Goal: Transaction & Acquisition: Purchase product/service

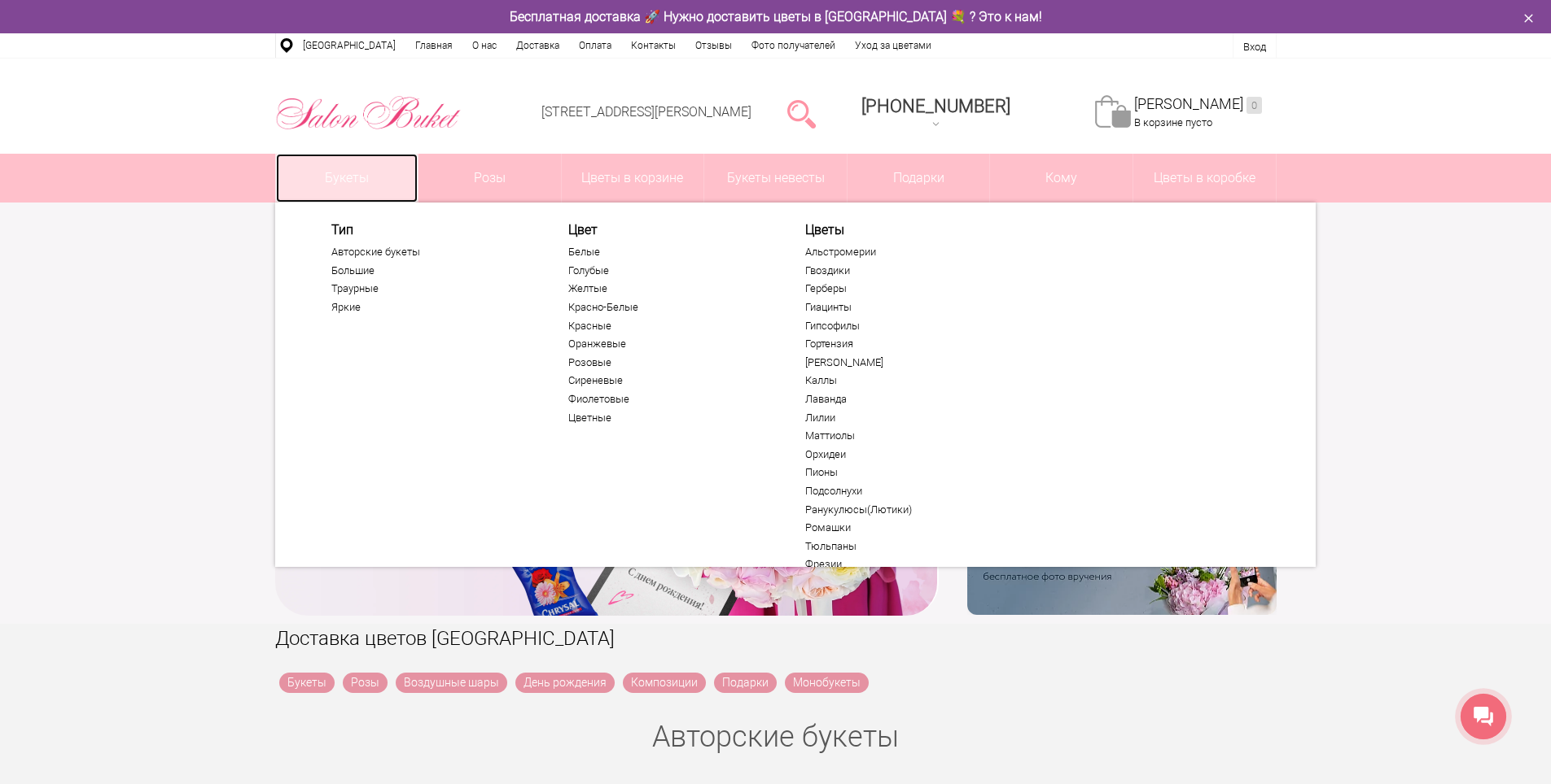
click at [332, 176] on link "Букеты" at bounding box center [346, 178] width 142 height 49
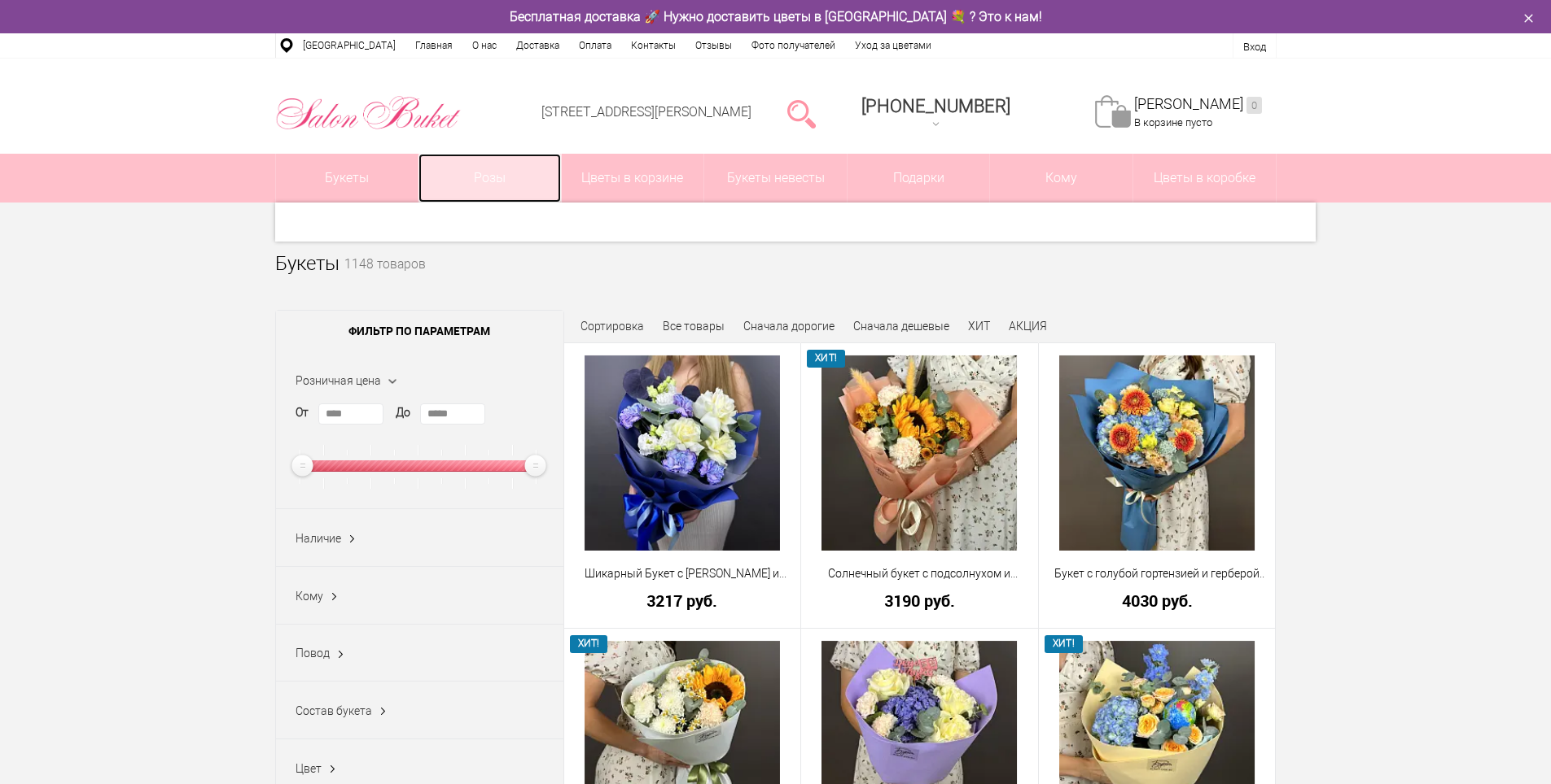
click at [507, 173] on link "Розы" at bounding box center [489, 178] width 142 height 49
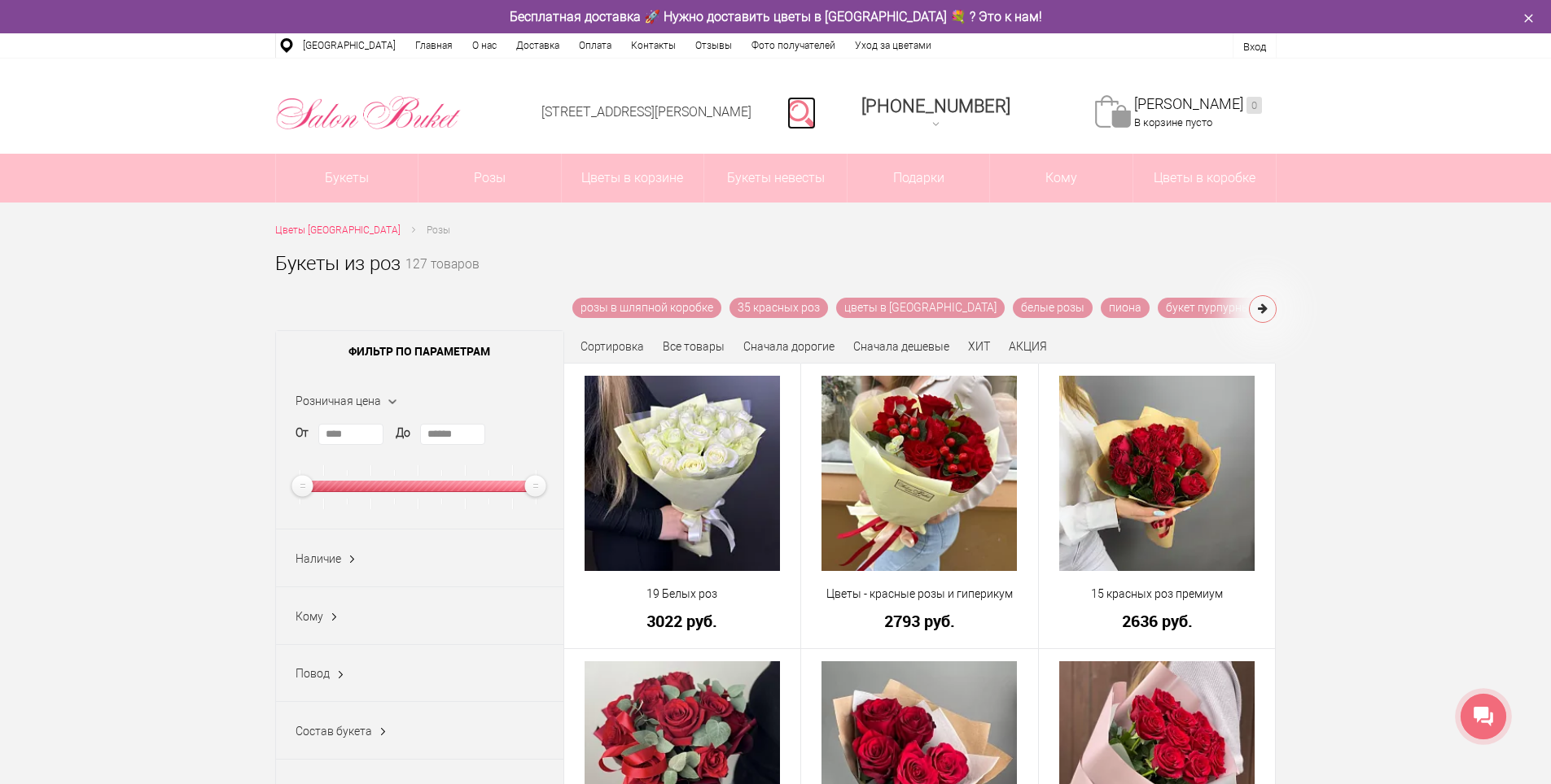
click at [815, 110] on link at bounding box center [801, 114] width 28 height 33
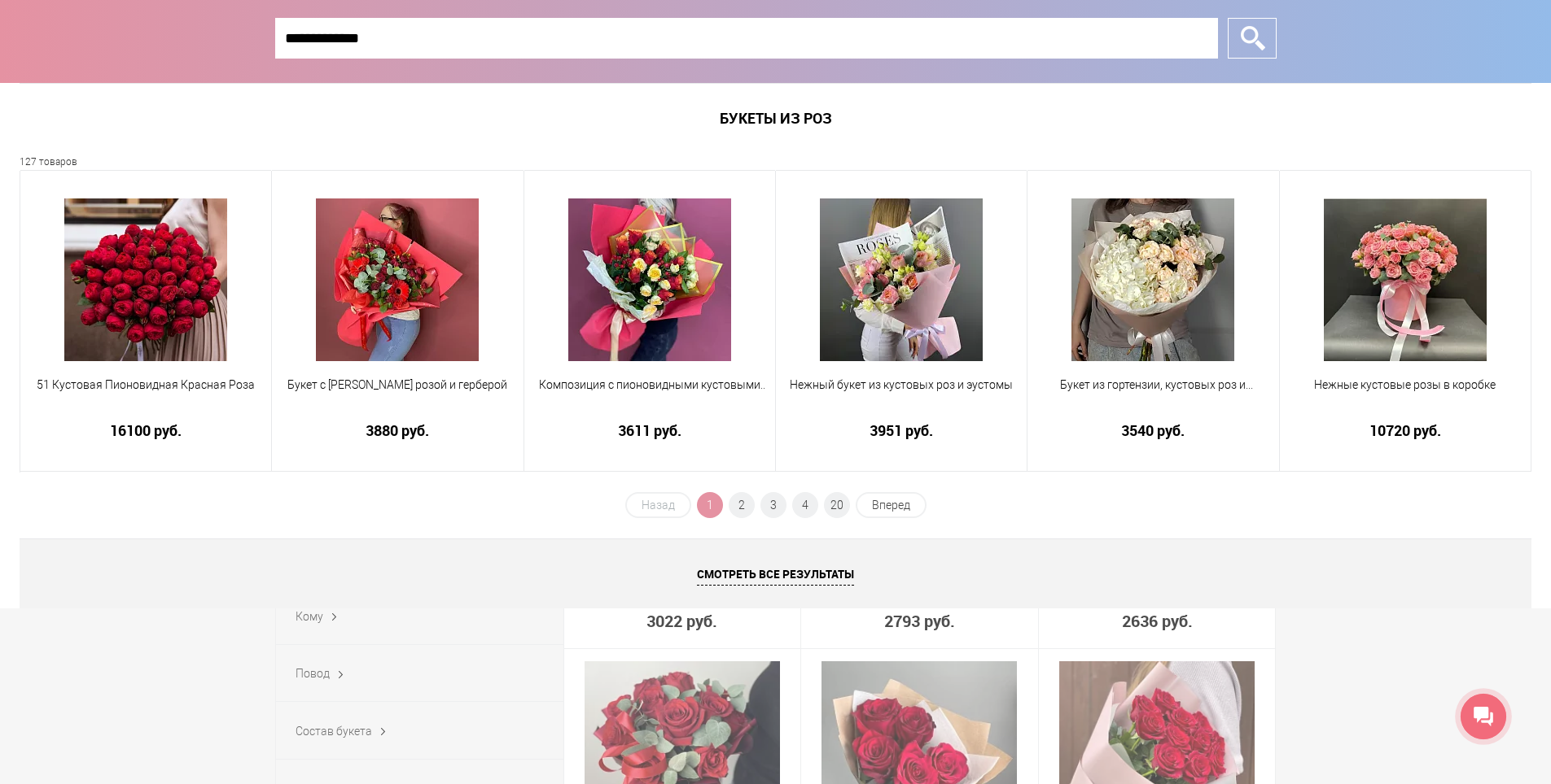
type input "**********"
click at [1228, 18] on input "*" at bounding box center [1251, 38] width 49 height 40
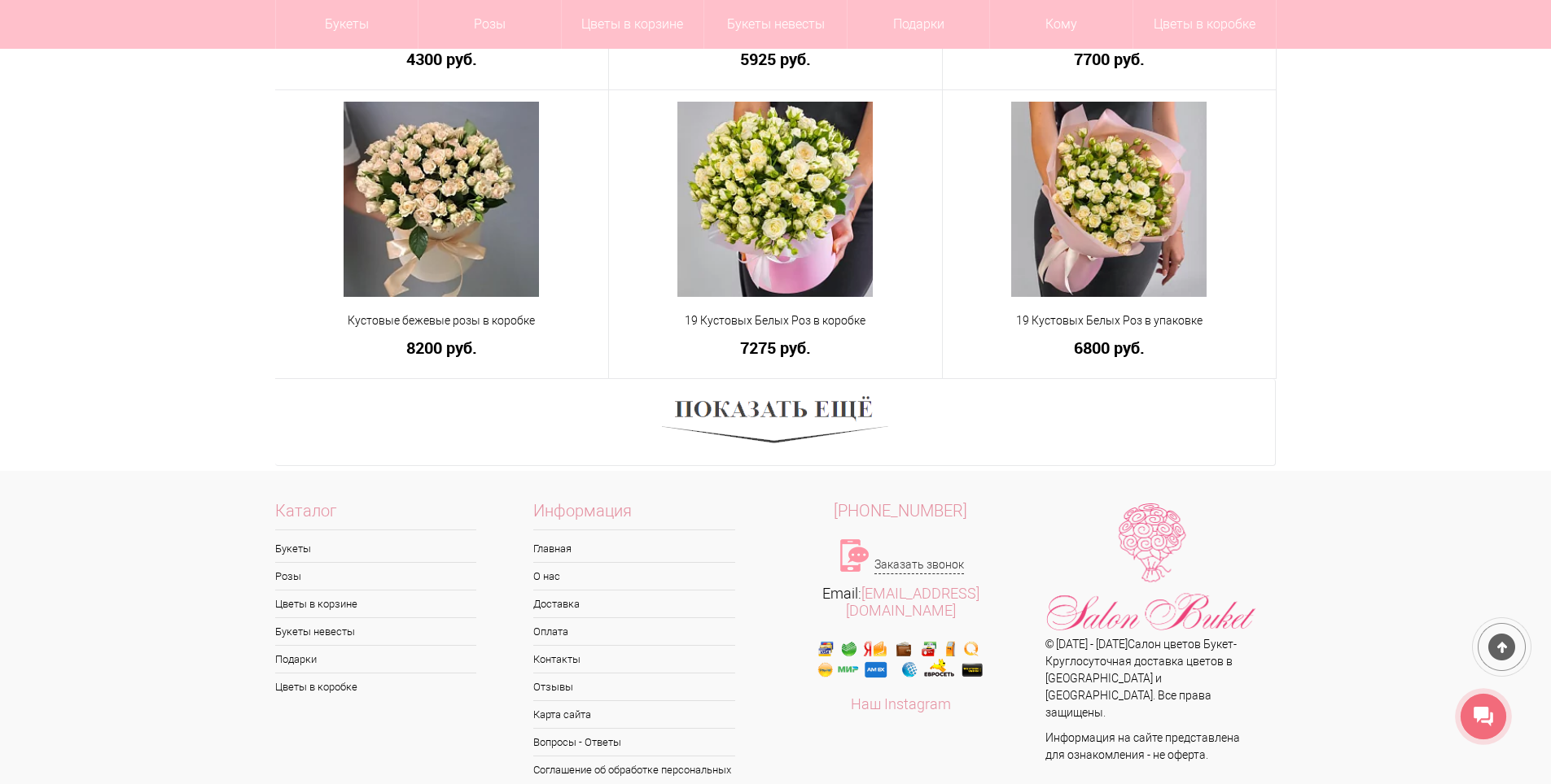
scroll to position [976, 0]
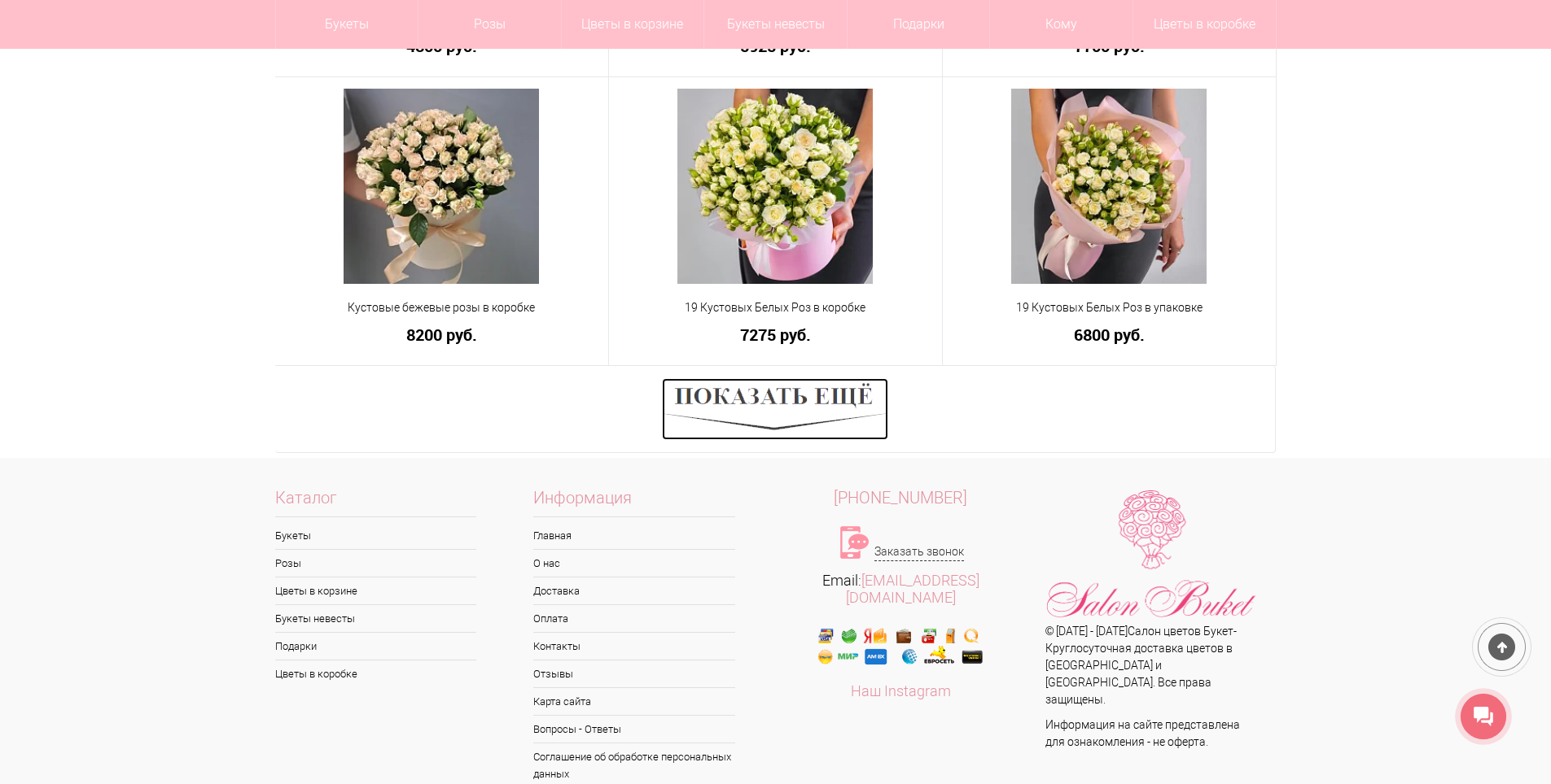
click at [759, 405] on img at bounding box center [774, 409] width 226 height 62
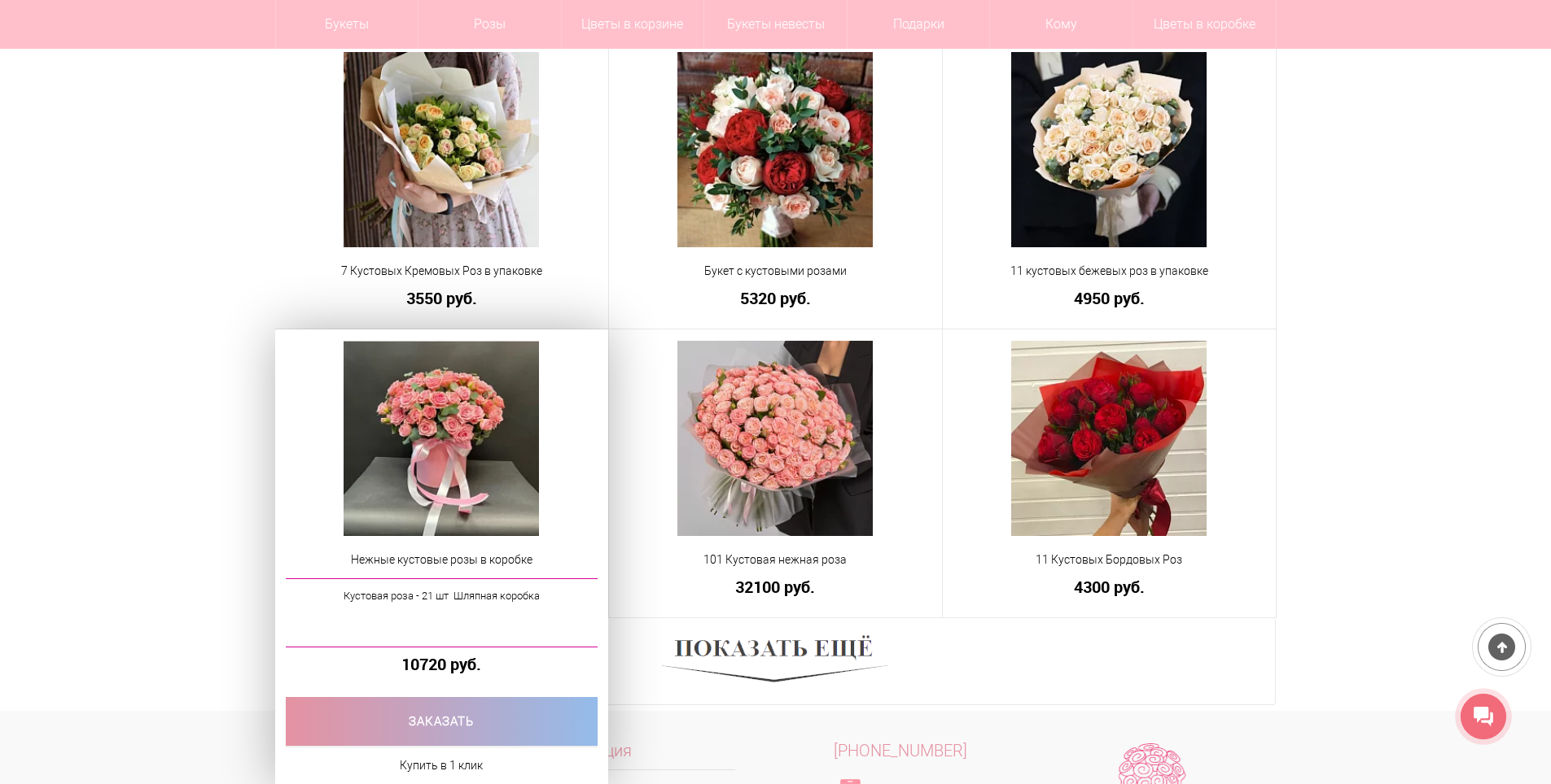
scroll to position [2034, 0]
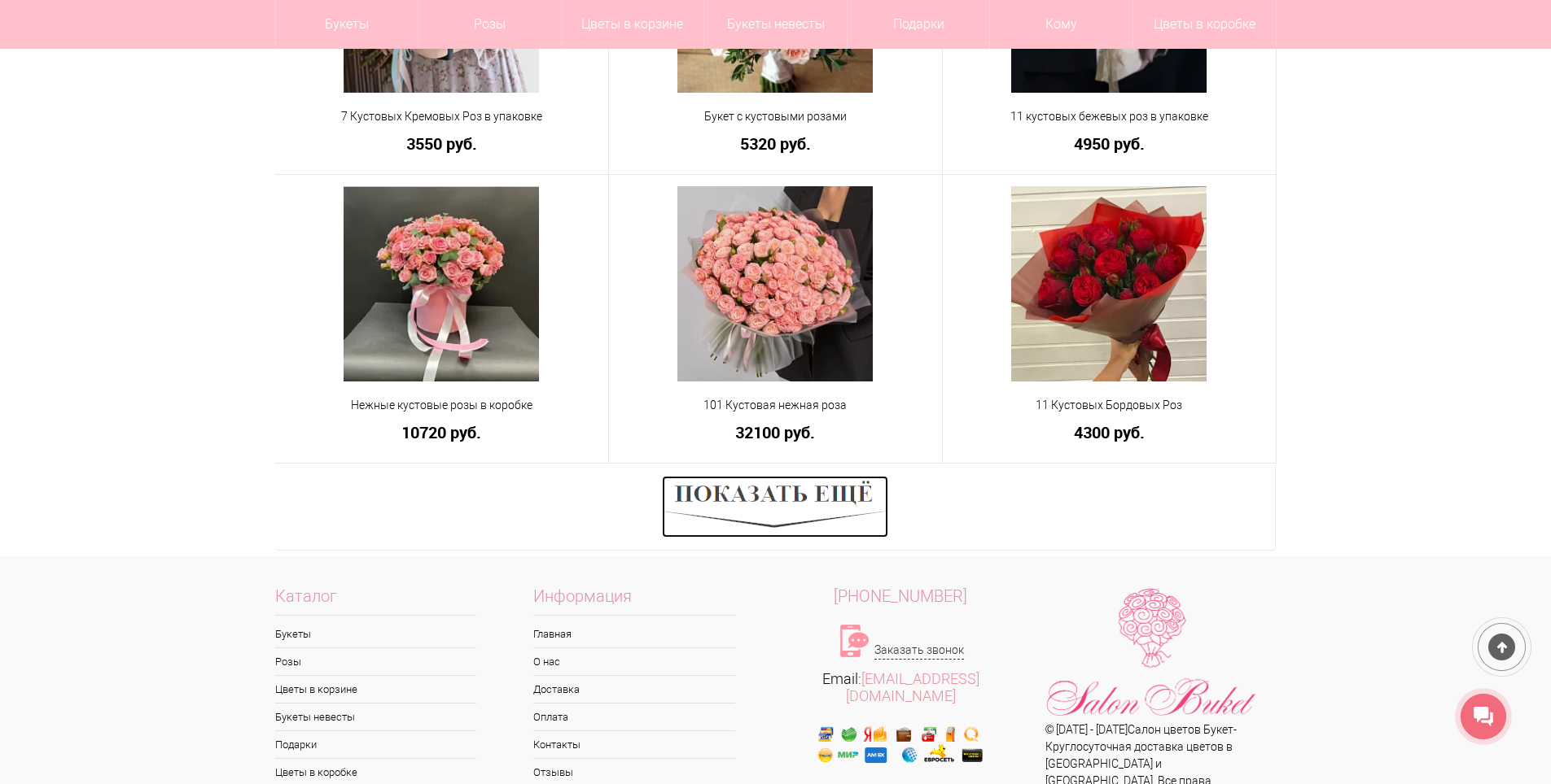
click at [830, 506] on img at bounding box center [774, 507] width 226 height 62
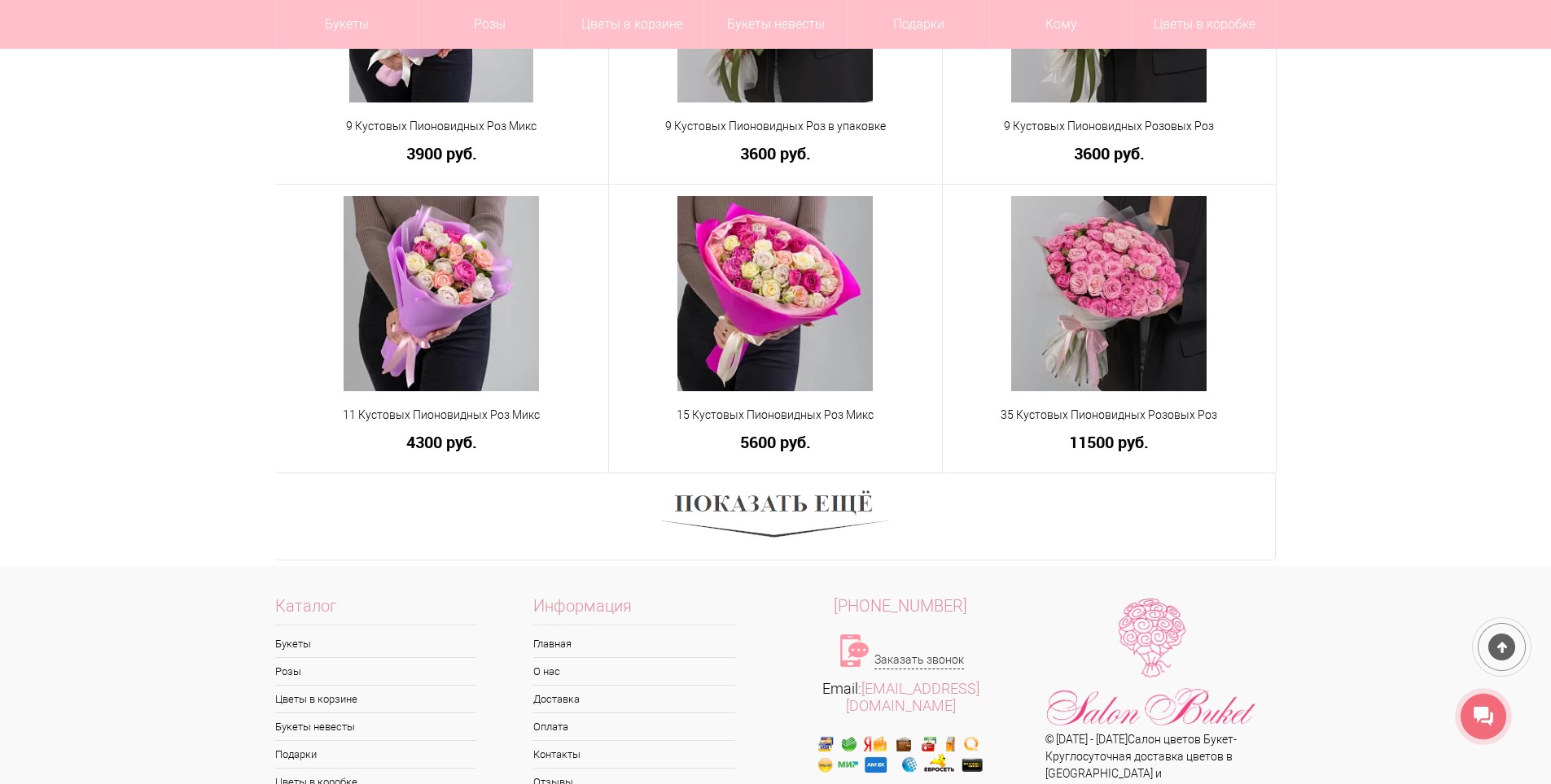
scroll to position [3255, 0]
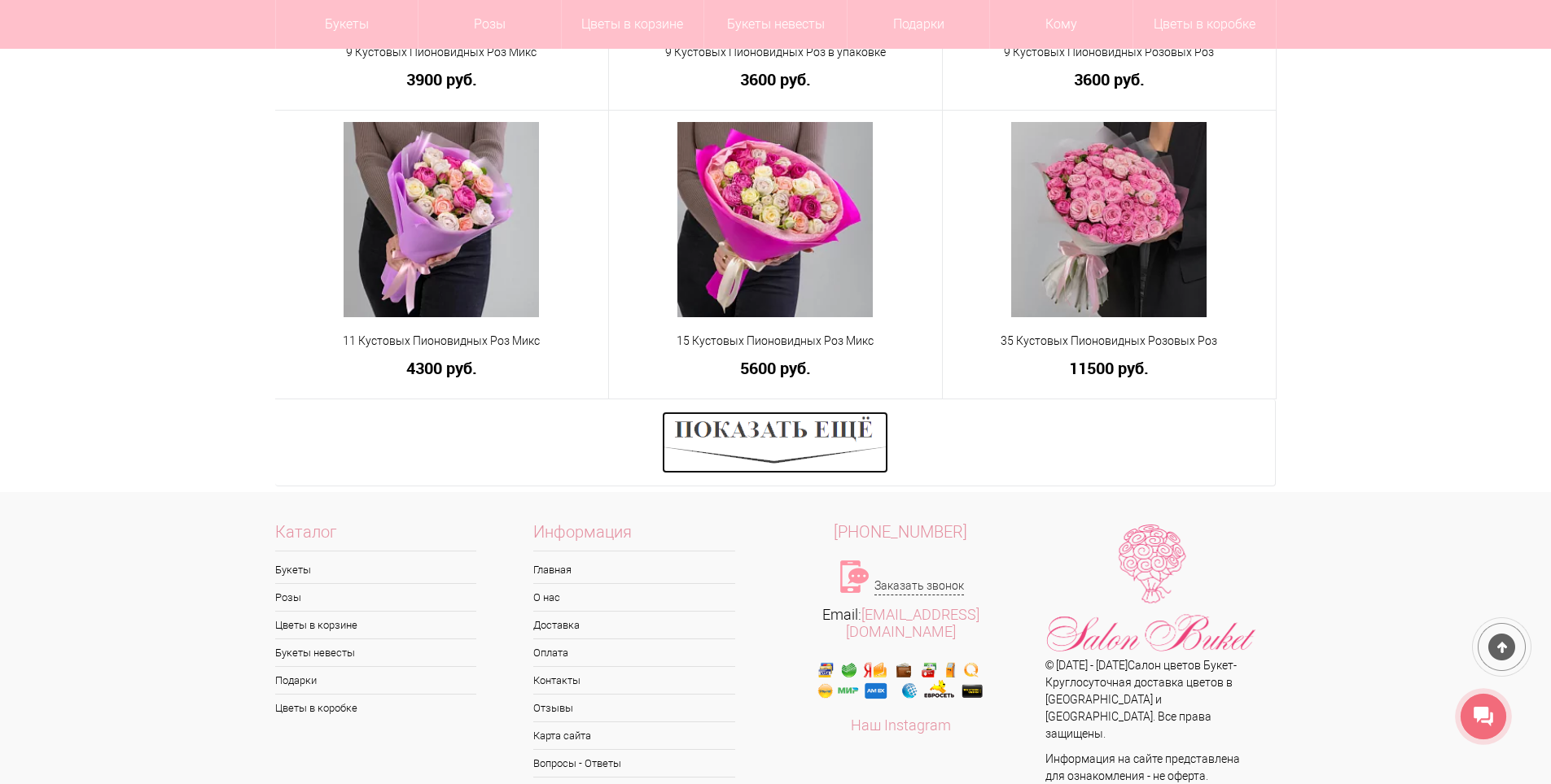
click at [847, 452] on img at bounding box center [774, 443] width 226 height 62
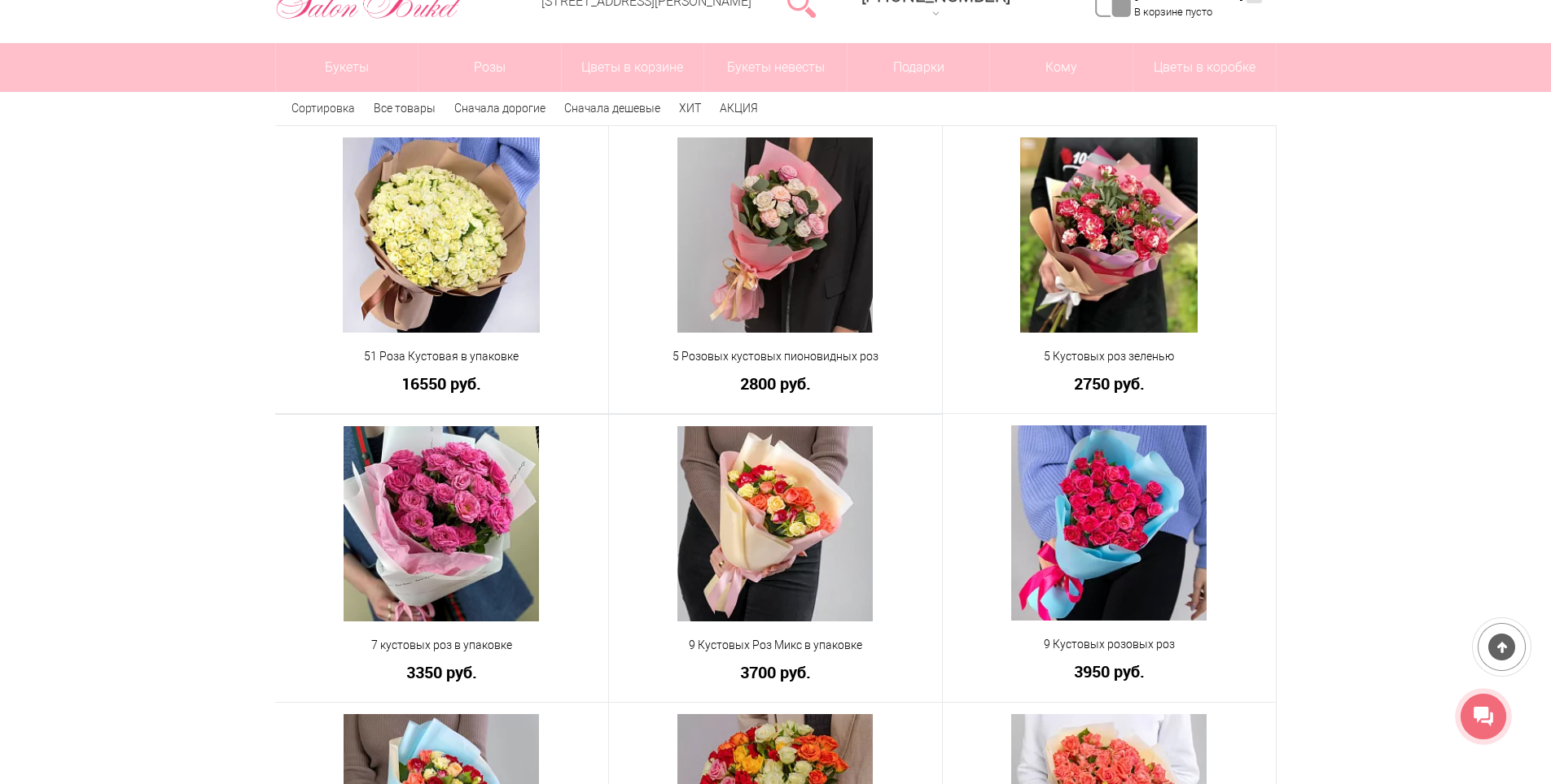
scroll to position [0, 0]
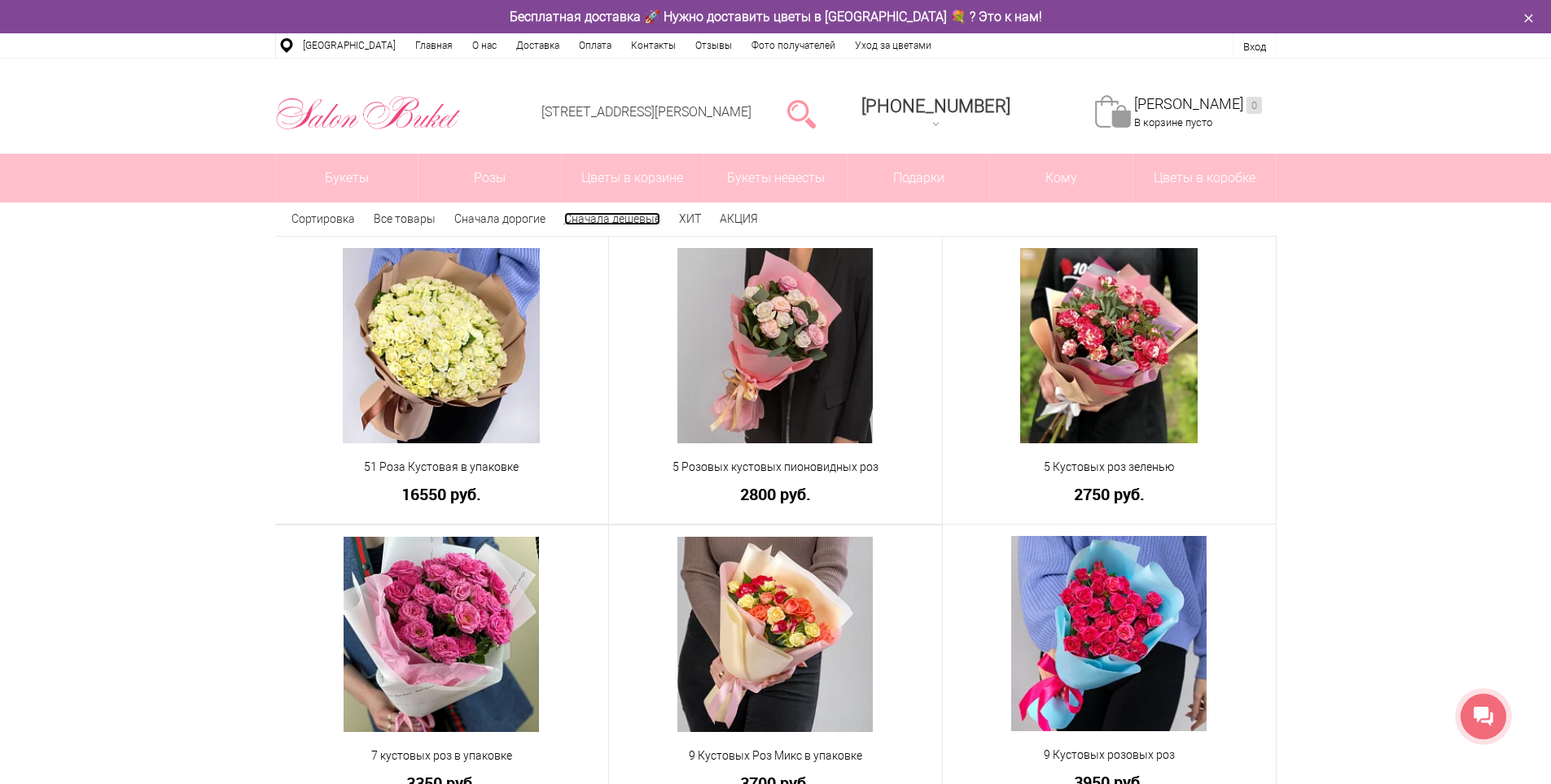
click at [595, 219] on link "Сначала дешевые" at bounding box center [612, 219] width 96 height 13
